Goal: Find specific page/section: Find specific page/section

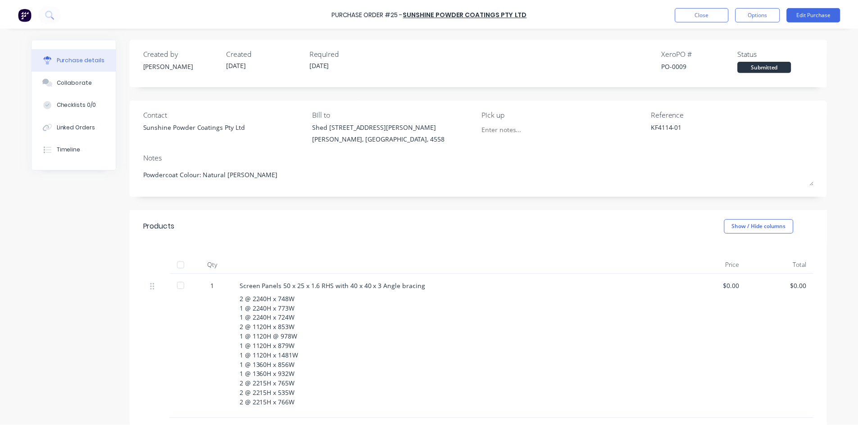
scroll to position [90, 0]
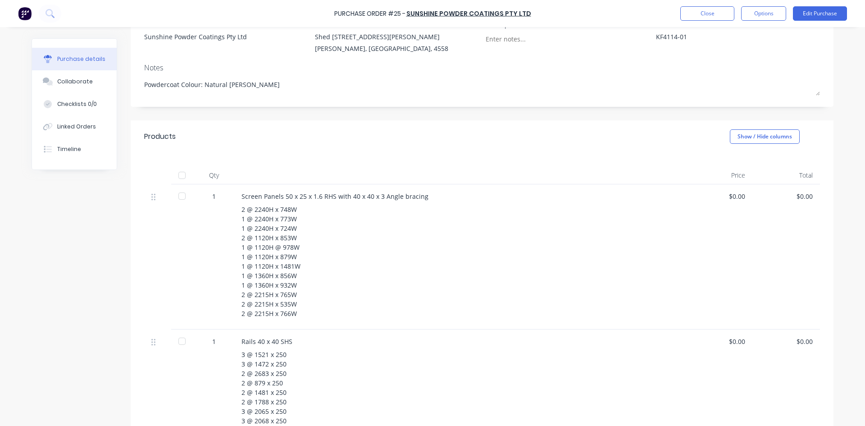
type textarea "x"
click at [718, 18] on button "Close" at bounding box center [707, 13] width 54 height 14
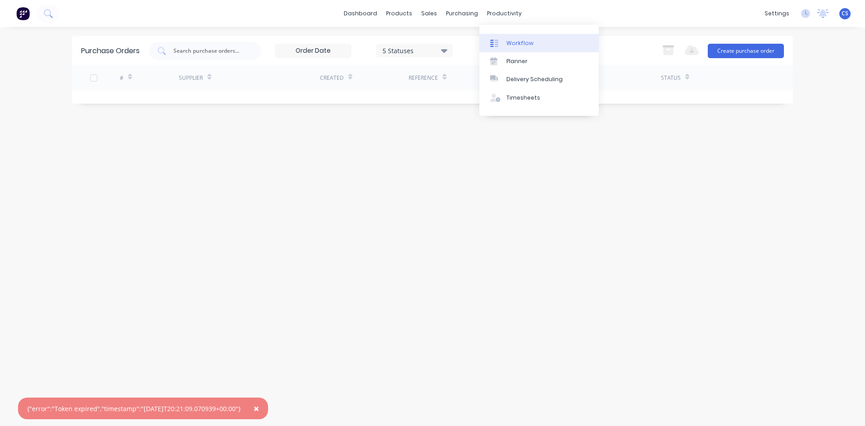
click at [511, 44] on div "Workflow" at bounding box center [519, 43] width 27 height 8
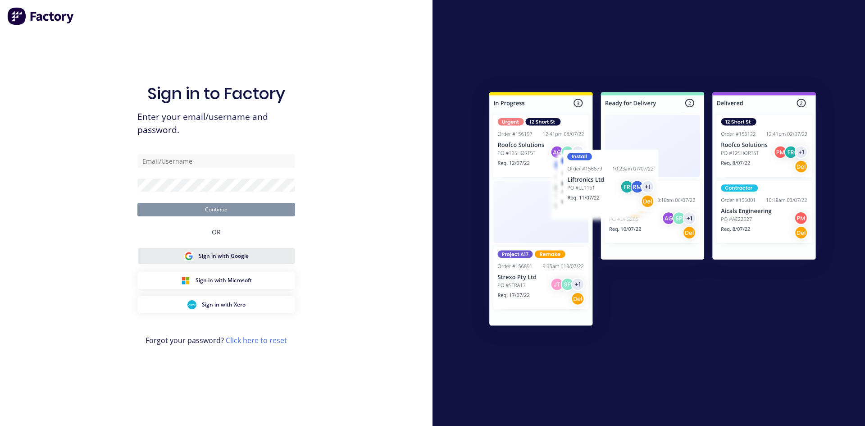
click at [254, 250] on button "Sign in with Google" at bounding box center [216, 255] width 158 height 17
